Goal: Task Accomplishment & Management: Use online tool/utility

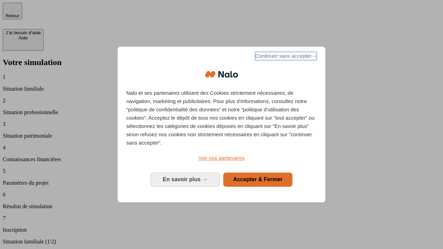
click at [285, 57] on span "Continuer sans accepter →" at bounding box center [286, 56] width 62 height 8
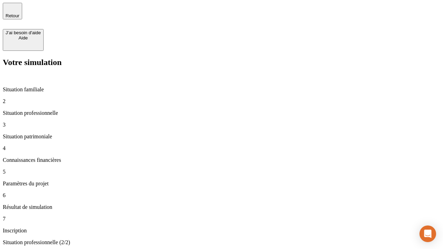
type input "30 000"
type input "1 000"
